Goal: Information Seeking & Learning: Compare options

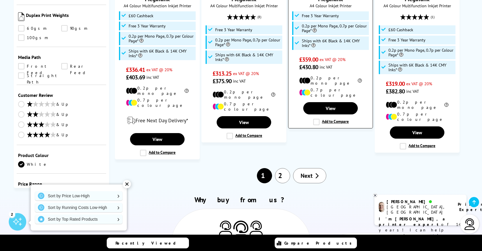
scroll to position [737, 0]
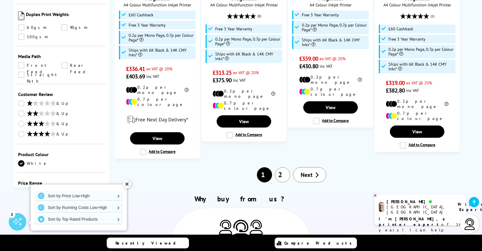
click at [313, 167] on link "Next" at bounding box center [309, 174] width 33 height 15
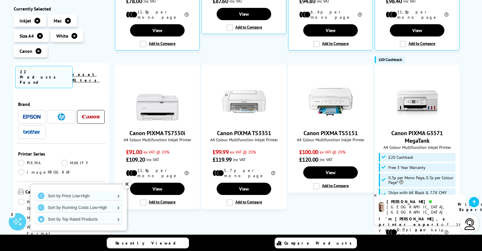
scroll to position [232, 0]
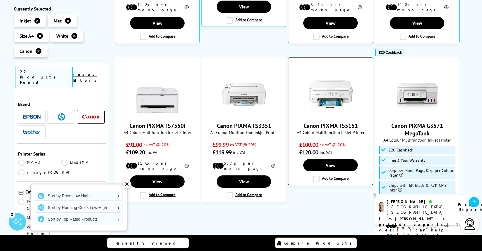
click at [316, 179] on label "Add to Compare" at bounding box center [331, 179] width 36 height 6
click at [0, 0] on input "Add to Compare" at bounding box center [0, 0] width 0 height 0
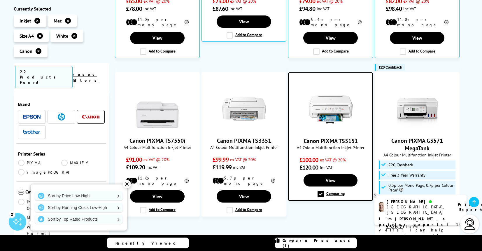
scroll to position [223, 0]
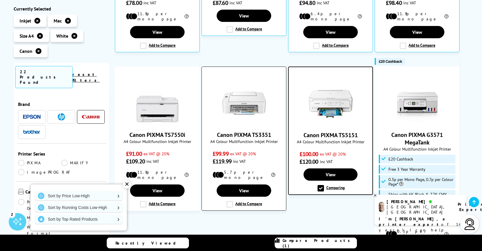
click at [229, 201] on label "Add to Compare" at bounding box center [245, 204] width 36 height 6
click at [0, 0] on input "Add to Compare" at bounding box center [0, 0] width 0 height 0
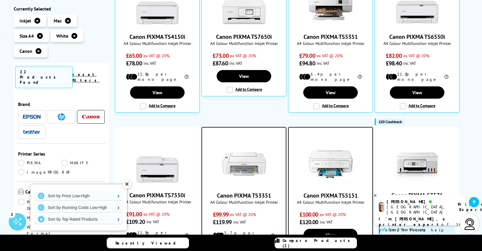
scroll to position [163, 0]
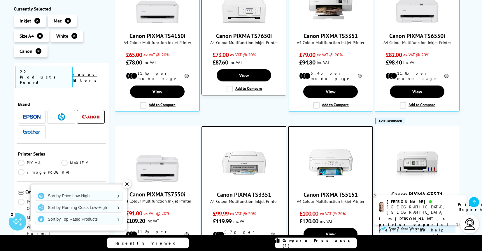
click at [229, 91] on label "Add to Compare" at bounding box center [245, 89] width 36 height 6
click at [0, 0] on input "Add to Compare" at bounding box center [0, 0] width 0 height 0
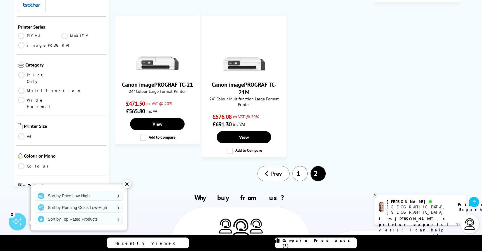
scroll to position [513, 0]
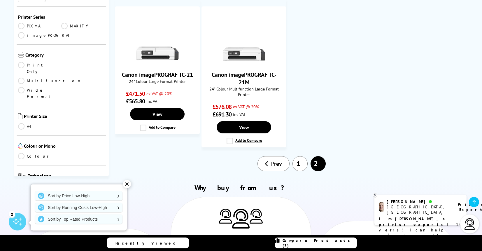
click at [300, 159] on link "1" at bounding box center [300, 163] width 15 height 15
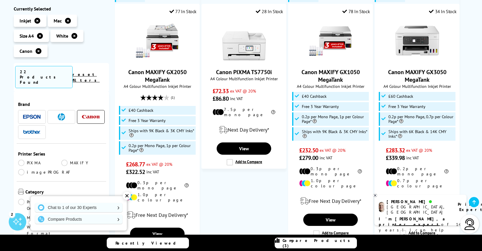
scroll to position [392, 0]
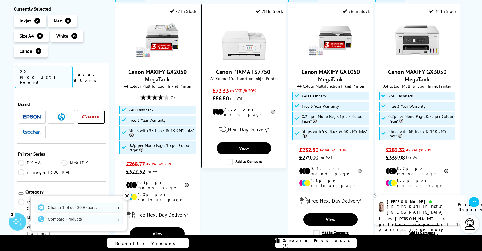
drag, startPoint x: 230, startPoint y: 153, endPoint x: 234, endPoint y: 152, distance: 4.5
click at [231, 159] on label "Add to Compare" at bounding box center [245, 162] width 36 height 6
click at [230, 159] on label "Add to Compare" at bounding box center [245, 162] width 36 height 6
click at [0, 0] on input "Add to Compare" at bounding box center [0, 0] width 0 height 0
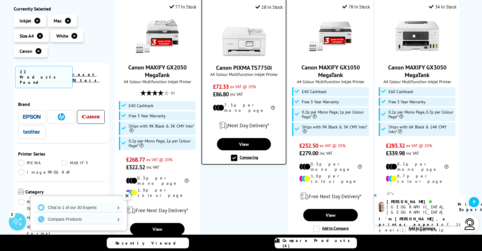
scroll to position [396, 0]
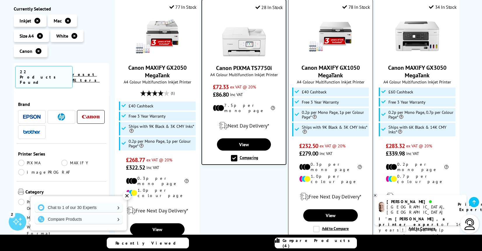
click at [317, 226] on label "Add to Compare" at bounding box center [331, 229] width 36 height 6
click at [0, 0] on input "Add to Compare" at bounding box center [0, 0] width 0 height 0
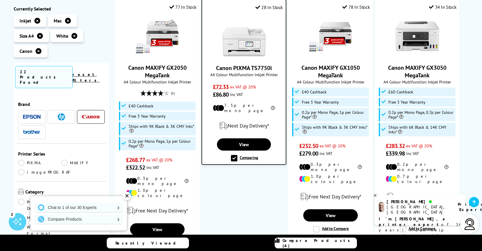
click at [330, 245] on span "Compare Products (4)" at bounding box center [320, 243] width 74 height 11
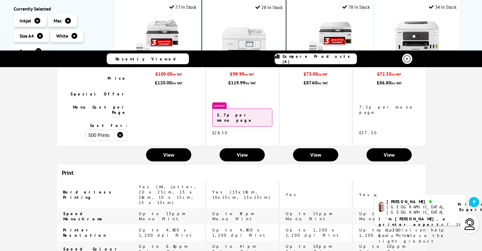
scroll to position [0, 0]
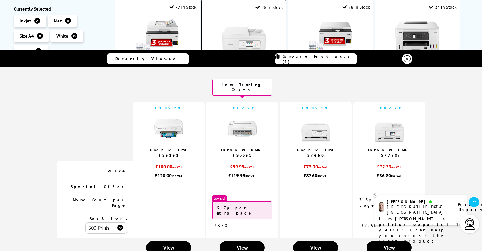
click at [172, 104] on link "remove" at bounding box center [168, 106] width 27 height 5
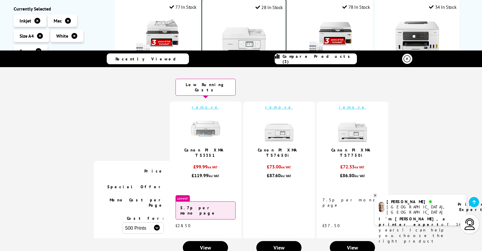
click at [212, 104] on link "remove" at bounding box center [205, 106] width 27 height 5
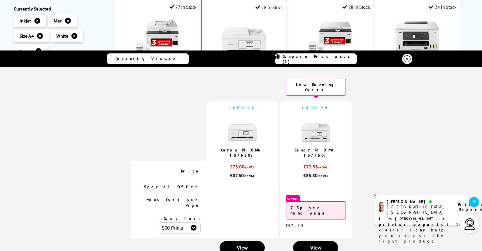
click at [408, 60] on icon at bounding box center [407, 58] width 7 height 7
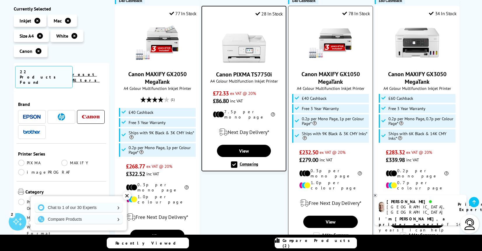
scroll to position [390, 0]
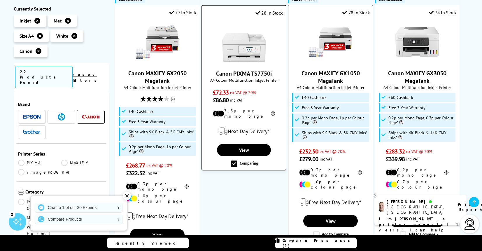
click at [317, 231] on label "Add to Compare" at bounding box center [331, 234] width 36 height 6
click at [0, 0] on input "Add to Compare" at bounding box center [0, 0] width 0 height 0
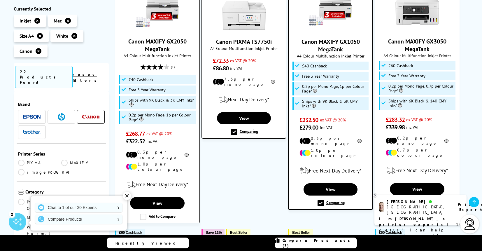
scroll to position [424, 0]
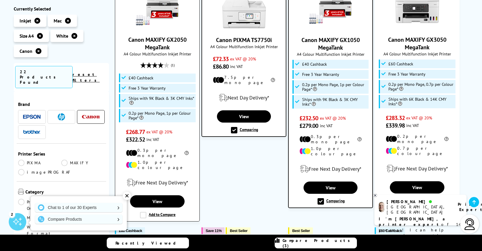
click at [163, 212] on label "Add to Compare" at bounding box center [158, 215] width 36 height 6
click at [0, 0] on input "Add to Compare" at bounding box center [0, 0] width 0 height 0
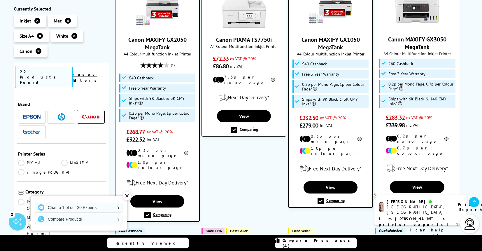
click at [335, 241] on span "Compare Products (4)" at bounding box center [320, 243] width 74 height 11
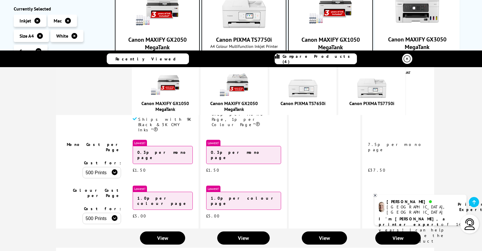
scroll to position [119, 0]
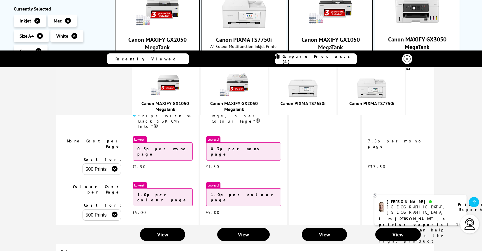
click at [375, 195] on icon at bounding box center [375, 195] width 2 height 2
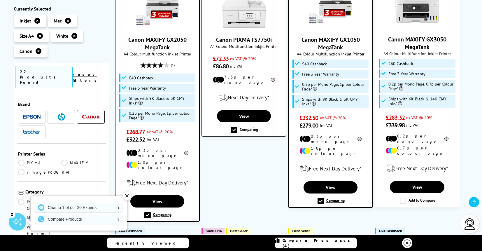
click at [322, 242] on span "Compare Products (4)" at bounding box center [320, 243] width 74 height 11
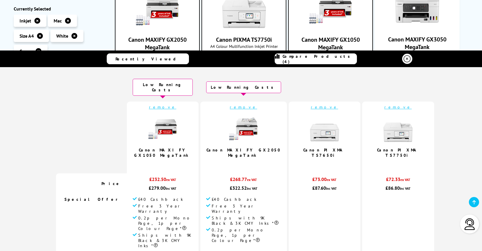
click at [183, 147] on link "Canon MAXIFY GX1050 MegaTank" at bounding box center [162, 152] width 57 height 11
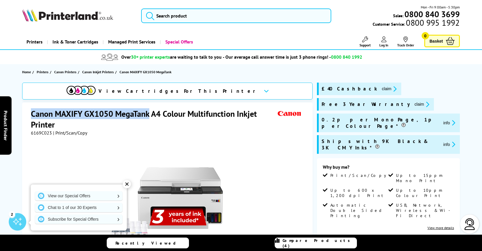
drag, startPoint x: 32, startPoint y: 113, endPoint x: 148, endPoint y: 113, distance: 116.1
click at [148, 113] on h1 "Canon MAXIFY GX1050 MegaTank A4 Colour Multifunction Inkjet Printer" at bounding box center [153, 119] width 245 height 22
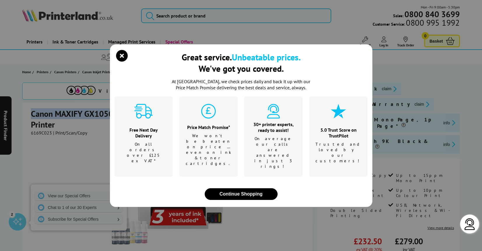
copy h1 "Canon MAXIFY GX1050 MegaTank"
click at [123, 62] on icon "close modal" at bounding box center [122, 56] width 12 height 12
